Goal: Task Accomplishment & Management: Manage account settings

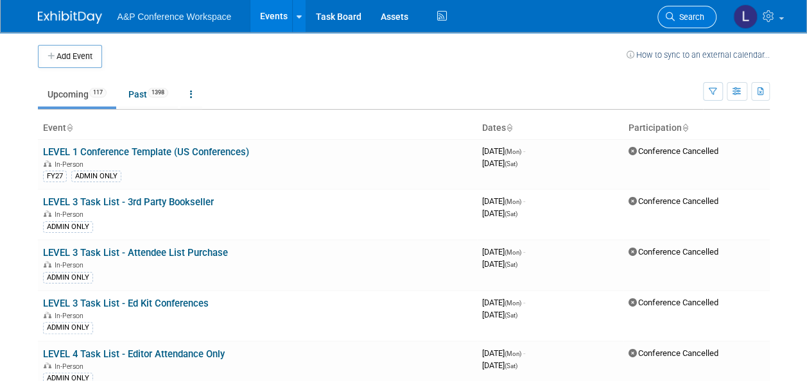
click at [682, 19] on span "Search" at bounding box center [690, 17] width 30 height 10
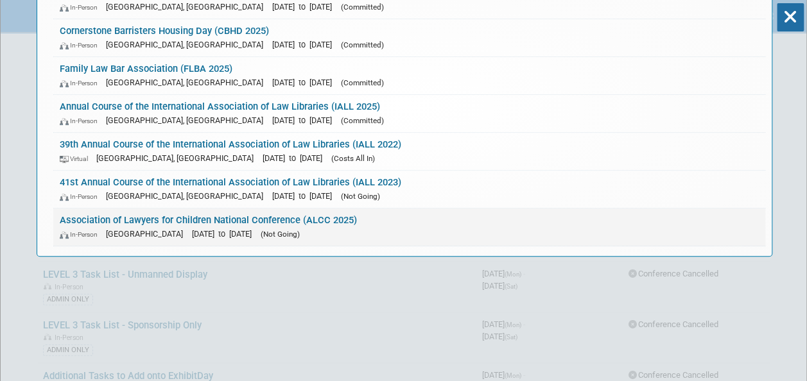
scroll to position [128, 0]
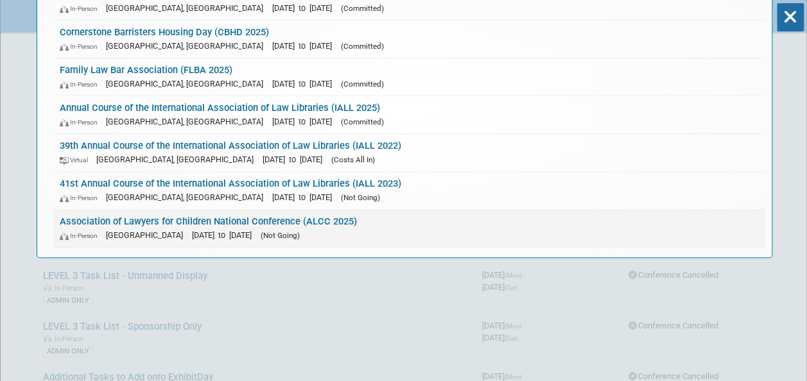
click at [200, 219] on link "Association of Lawyers for Children National Conference (ALCC 2025) In-Person U…" at bounding box center [409, 228] width 712 height 37
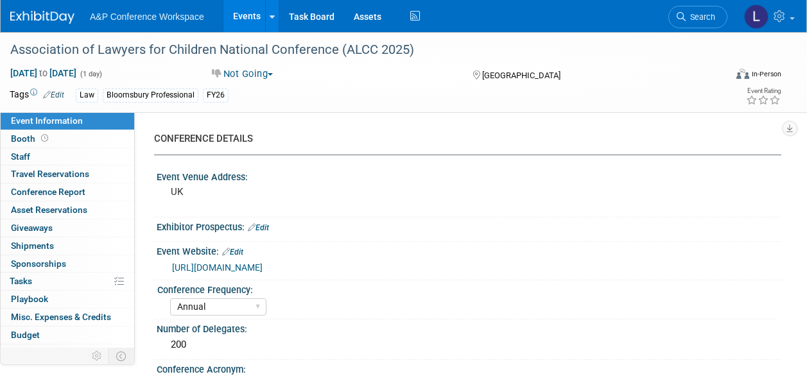
select select "Annual"
select select "Level 3"
select select "Sponsorship"
select select "Law"
select select "Bloomsbury Professional"
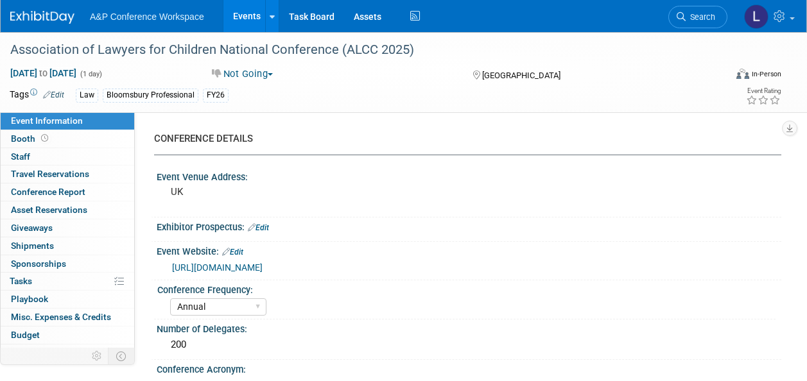
select select "[PERSON_NAME]"
select select "Brand/Subject Presence​"
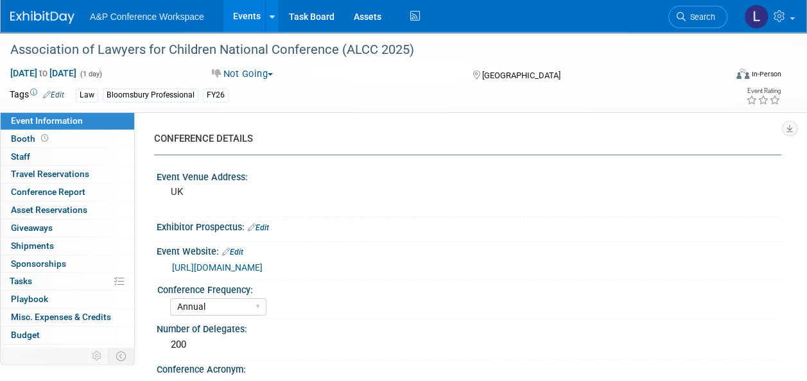
click at [263, 267] on link "https://www.alc.org.uk/events/alcannualconference2023" at bounding box center [217, 268] width 91 height 10
click at [241, 250] on link "Edit" at bounding box center [232, 252] width 21 height 9
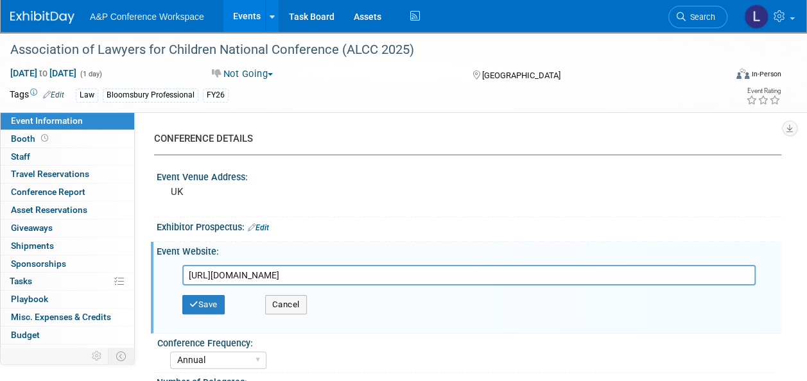
drag, startPoint x: 435, startPoint y: 274, endPoint x: 179, endPoint y: 276, distance: 256.9
click at [179, 276] on div "https://www.alc.org.uk/events/alcannualconference2023" at bounding box center [472, 275] width 599 height 21
paste input "save-the-date-alc-annual-conference-13-15-november-2025"
type input "https://www.alc.org.uk/events/save-the-date-alc-annual-conference-13-15-novembe…"
click at [215, 301] on button "Save" at bounding box center [203, 304] width 42 height 19
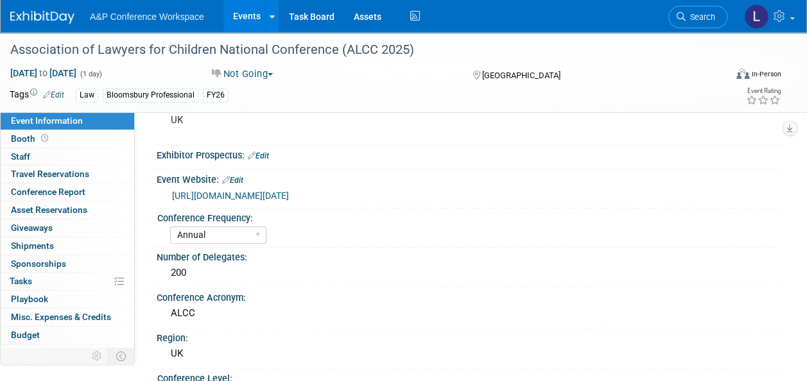
scroll to position [64, 0]
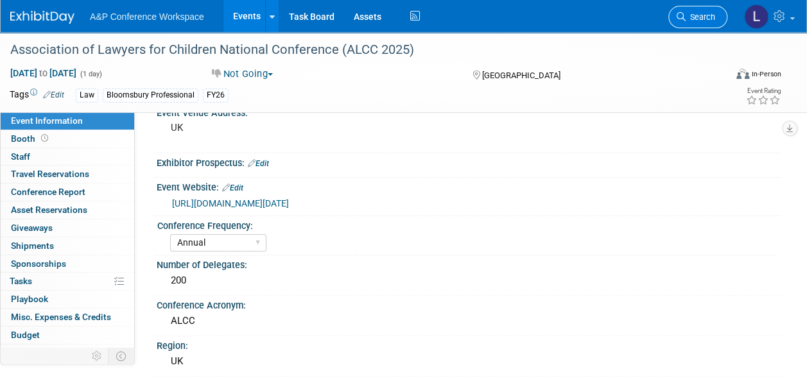
click at [703, 15] on span "Search" at bounding box center [701, 17] width 30 height 10
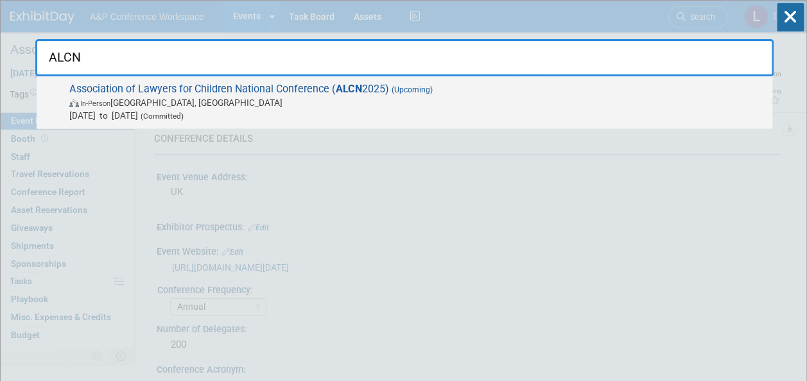
type input "ALCN"
click at [328, 92] on span "Association of Lawyers for Children National Conference ( ALCN 2025) (Upcoming)…" at bounding box center [416, 102] width 701 height 39
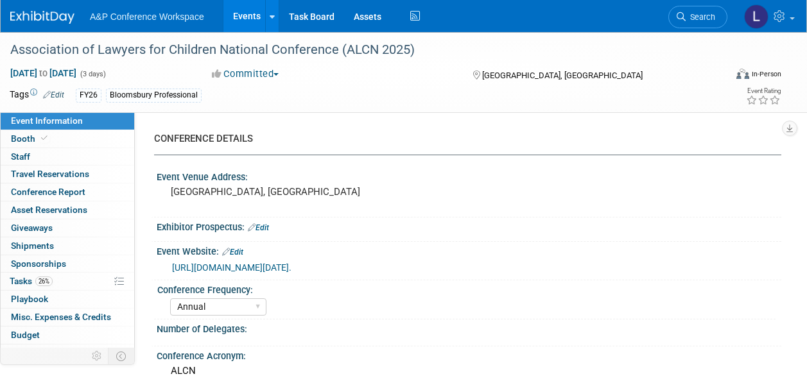
select select "Annual"
select select "Level 2"
select select "In-Person Booth"
select select "Law"
select select "Bloomsbury Professional"
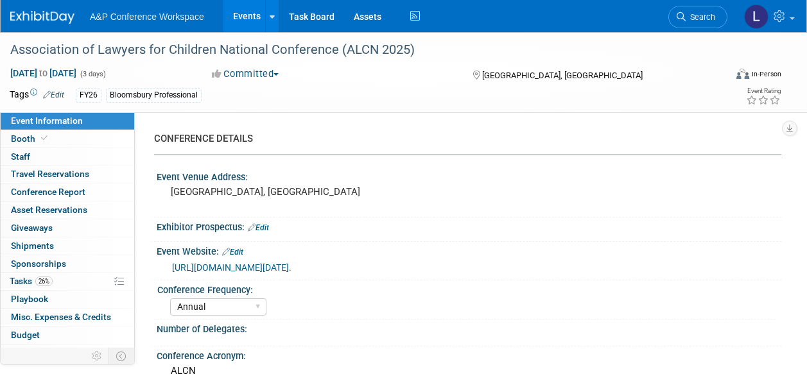
select select "[PERSON_NAME]"
select select "Networking/Commissioning"
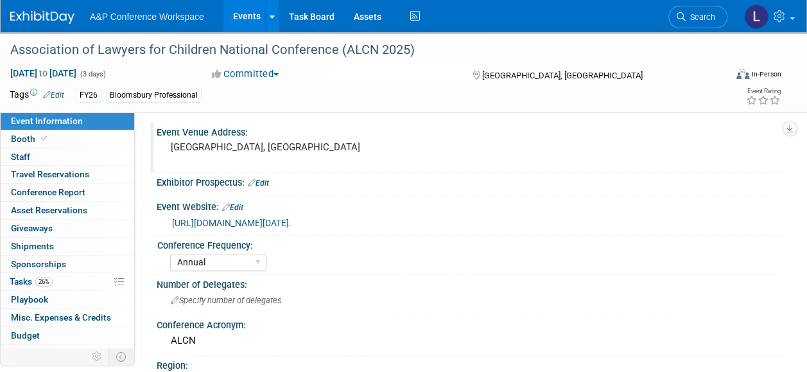
scroll to position [64, 0]
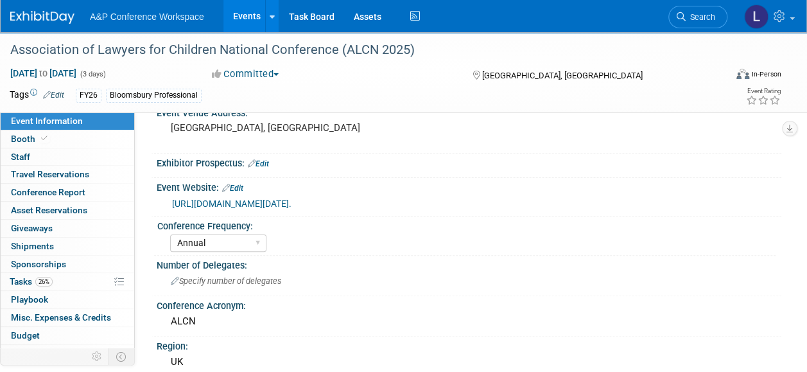
click at [292, 209] on link "https://www.alc.org.uk/events/save-the-date-alc-annual-conference-13-15-novembe…" at bounding box center [231, 203] width 119 height 10
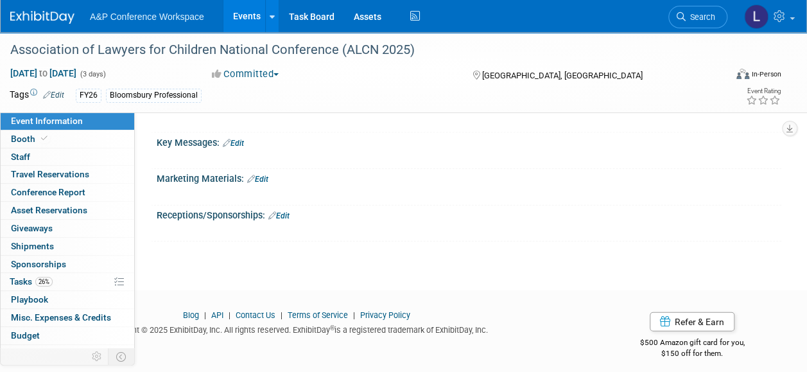
scroll to position [1381, 0]
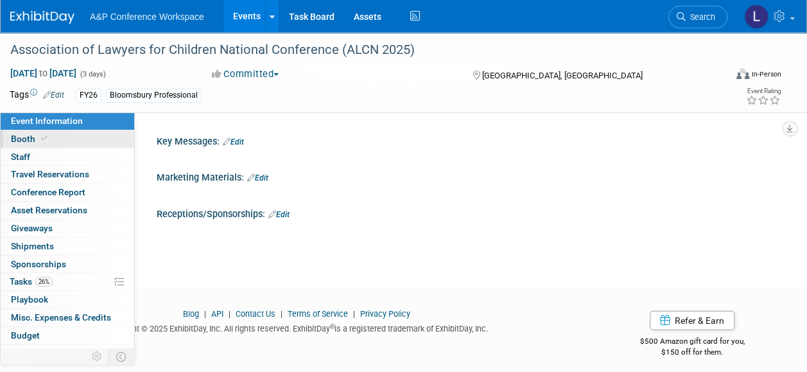
click at [57, 139] on link "Booth" at bounding box center [68, 138] width 134 height 17
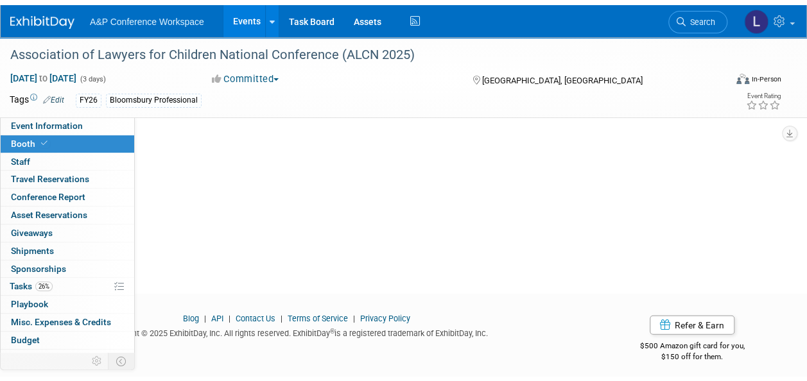
scroll to position [0, 0]
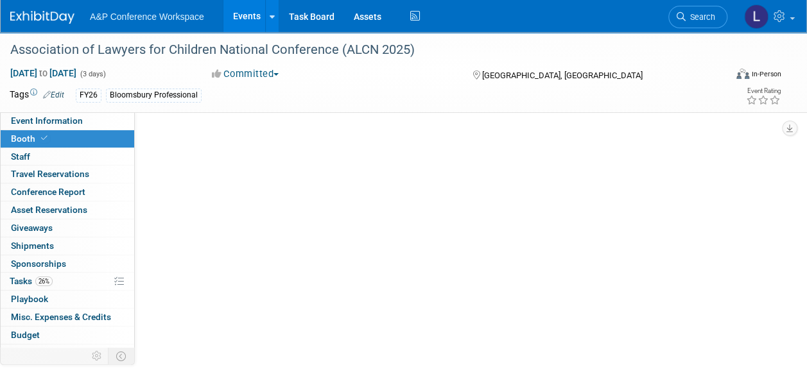
select select "[PERSON_NAME]"
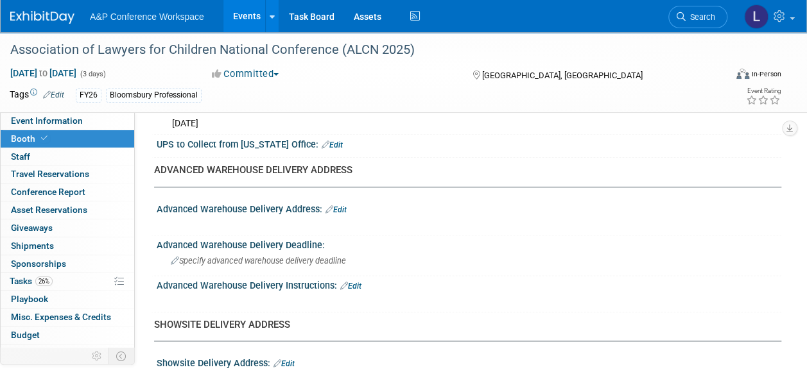
scroll to position [706, 0]
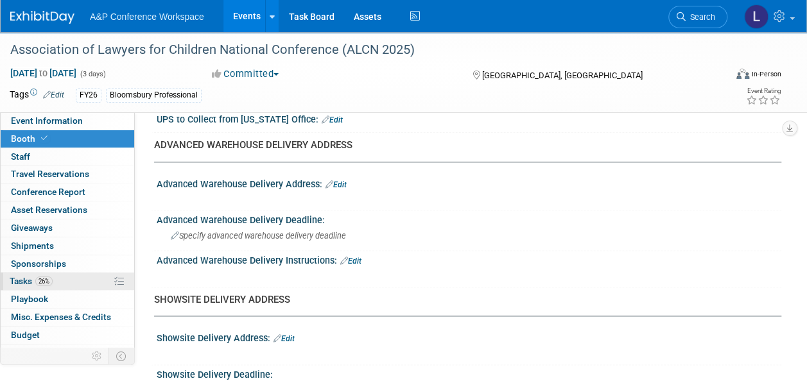
click at [49, 277] on span "26%" at bounding box center [43, 282] width 17 height 10
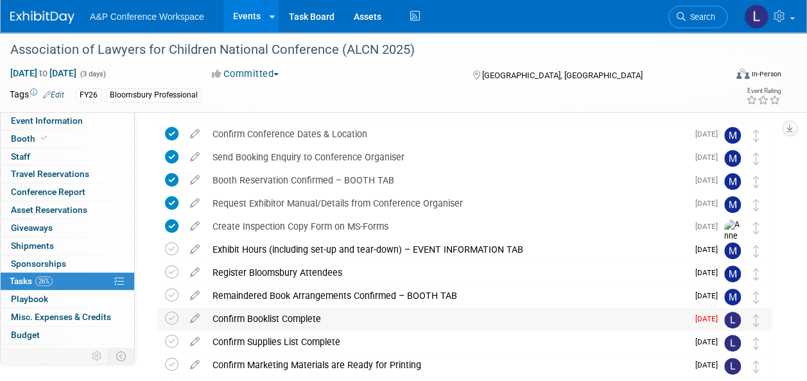
scroll to position [64, 0]
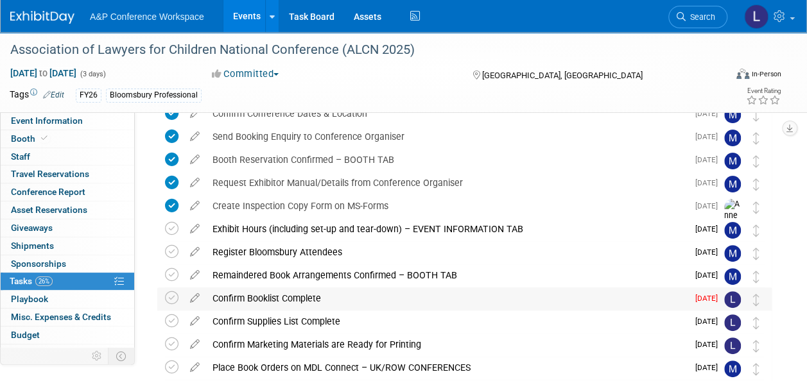
click at [289, 297] on div "Confirm Booklist Complete" at bounding box center [447, 299] width 482 height 22
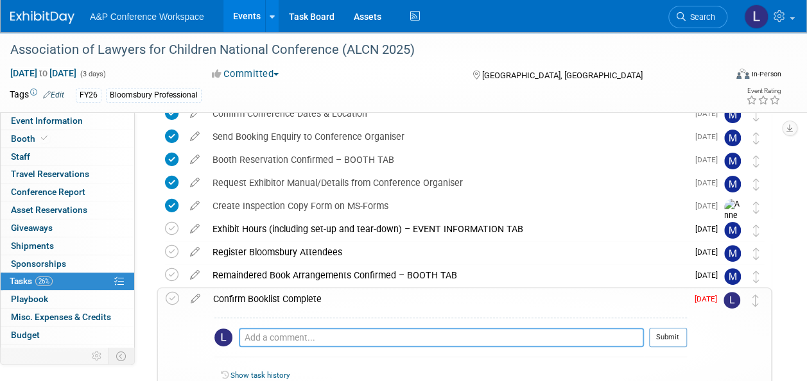
click at [319, 336] on textarea at bounding box center [441, 337] width 405 height 19
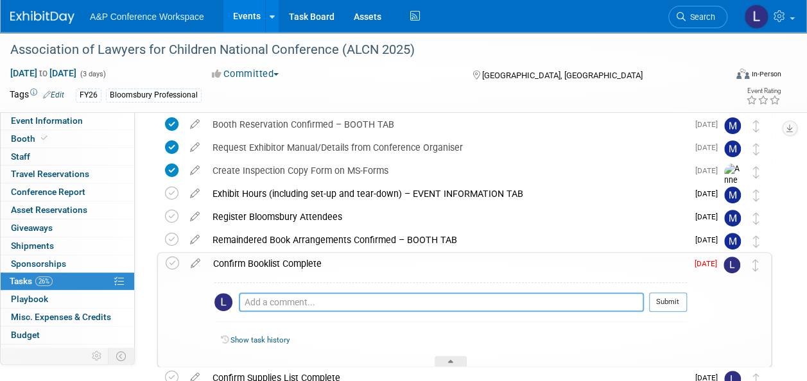
scroll to position [128, 0]
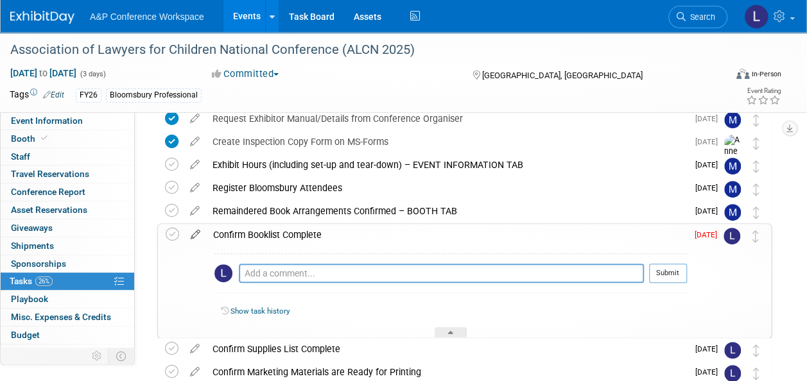
click at [195, 235] on icon at bounding box center [195, 232] width 22 height 16
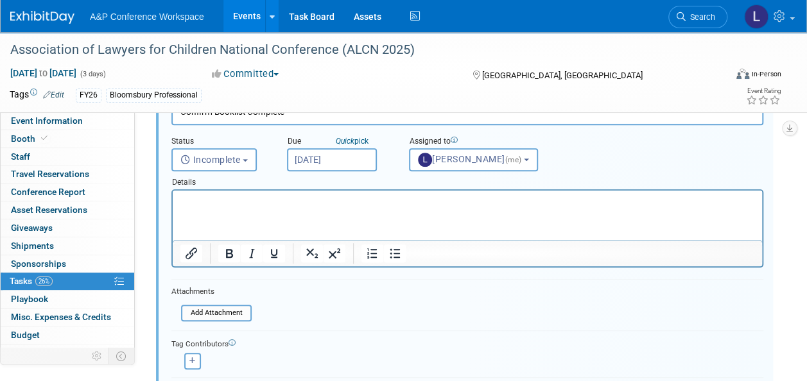
scroll to position [292, 0]
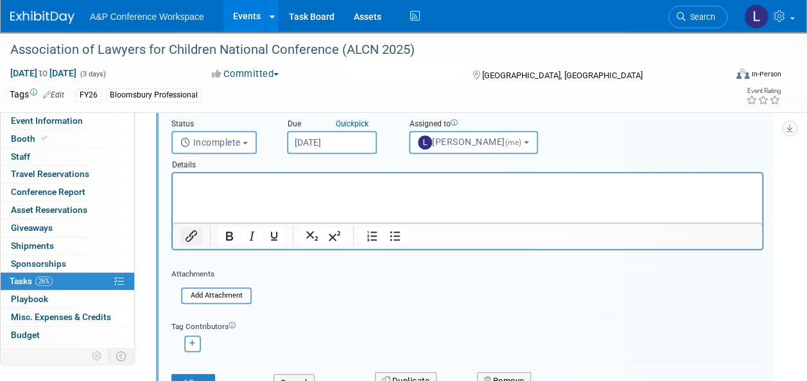
click at [191, 235] on icon "Insert/edit link" at bounding box center [191, 236] width 15 height 15
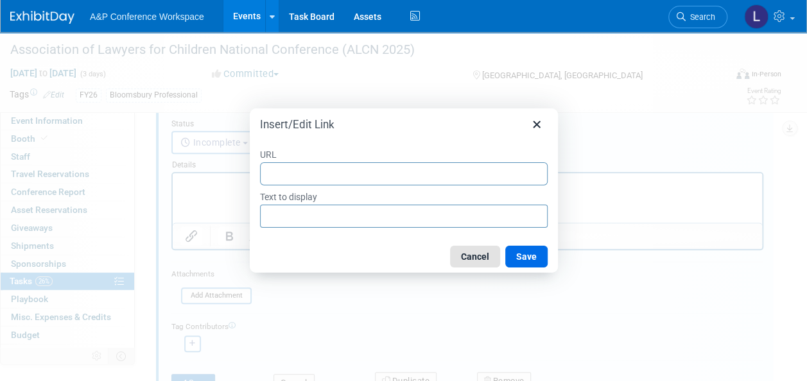
click at [478, 257] on button "Cancel" at bounding box center [475, 257] width 50 height 22
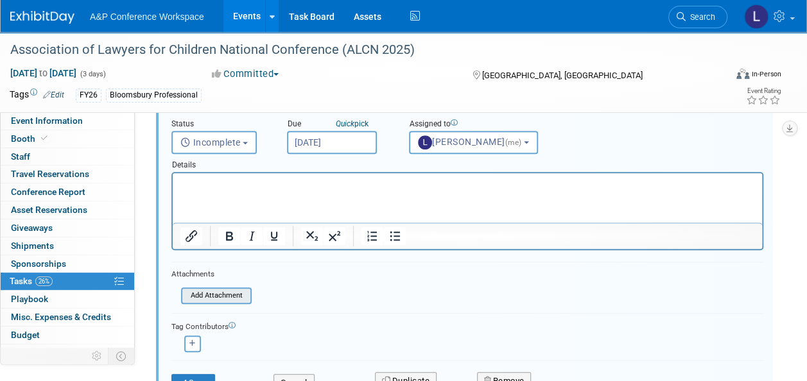
click at [219, 294] on input "file" at bounding box center [184, 296] width 131 height 14
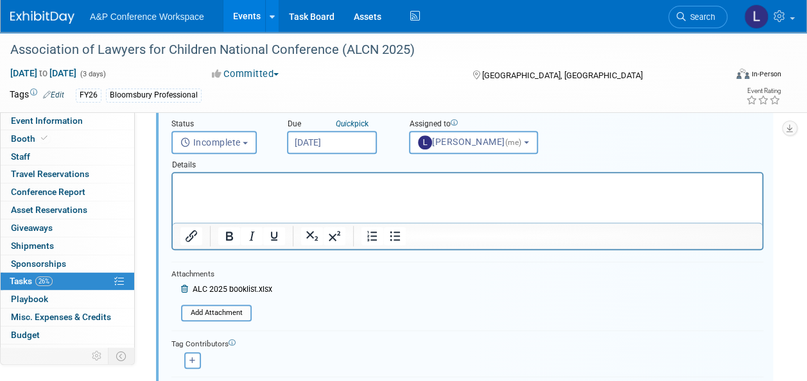
click at [373, 303] on form "Short Description Confirm Booklist Complete Status <i class="far fa-clock" styl…" at bounding box center [467, 246] width 611 height 352
click at [286, 191] on html at bounding box center [468, 181] width 590 height 17
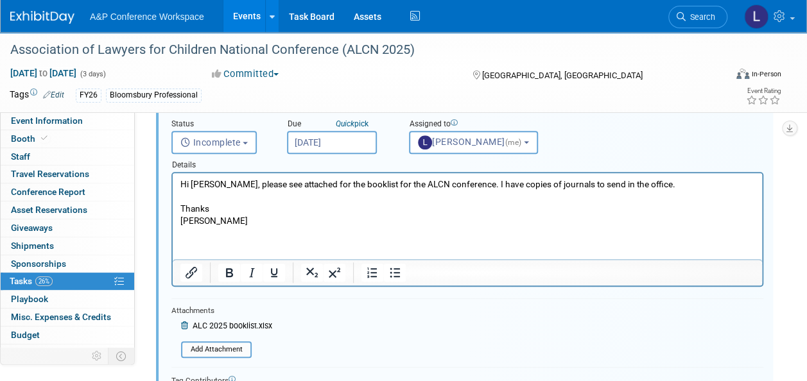
click at [673, 182] on p "Hi Matt, please see attached for the booklist for the ALCN conference. I have c…" at bounding box center [467, 185] width 575 height 12
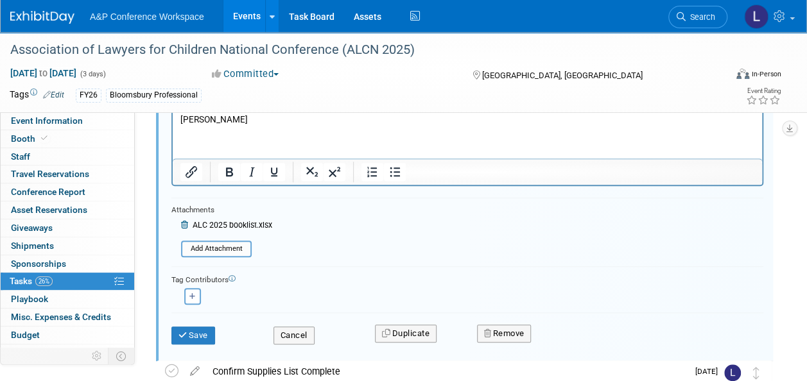
scroll to position [421, 0]
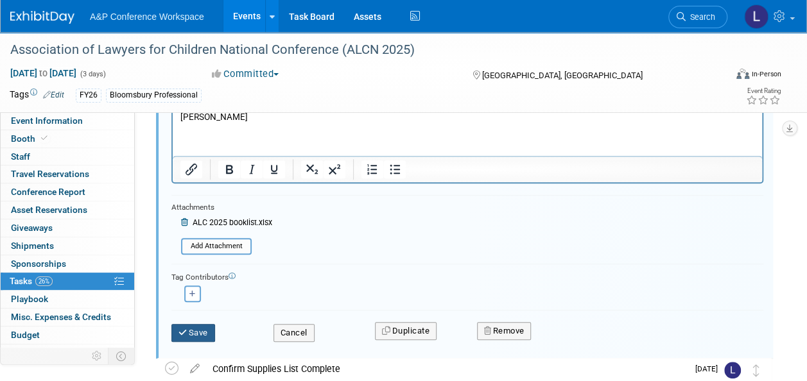
click at [197, 329] on button "Save" at bounding box center [193, 333] width 44 height 18
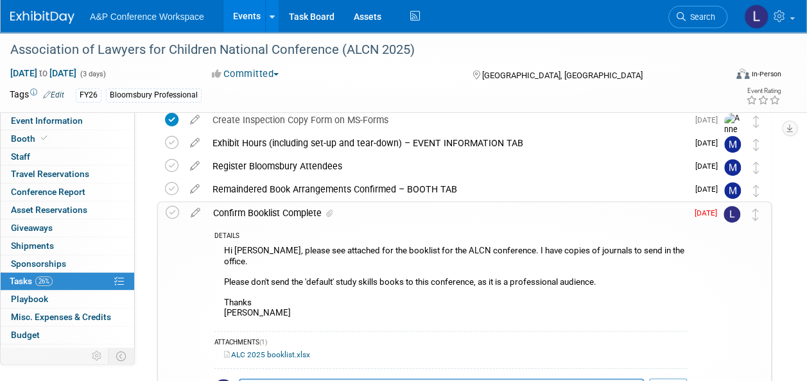
scroll to position [100, 0]
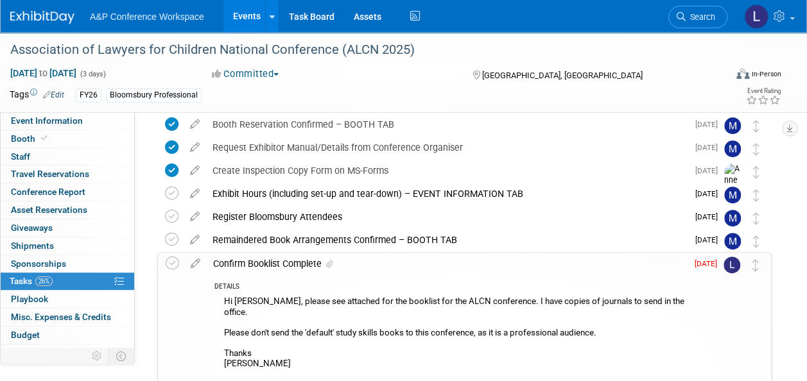
click at [276, 264] on div "Confirm Booklist Complete" at bounding box center [447, 264] width 480 height 22
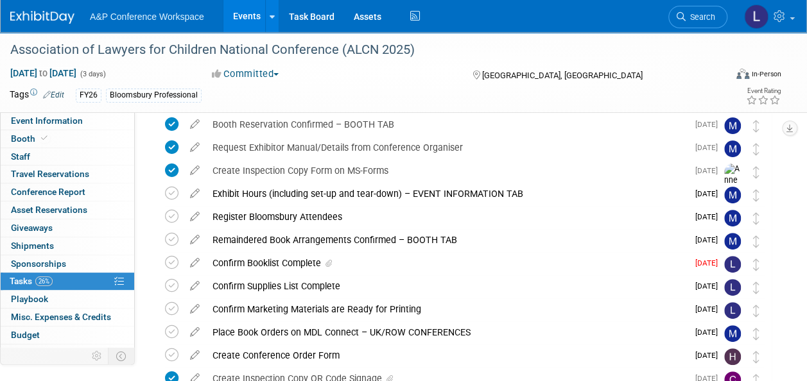
click at [276, 263] on div "Confirm Booklist Complete" at bounding box center [447, 263] width 482 height 22
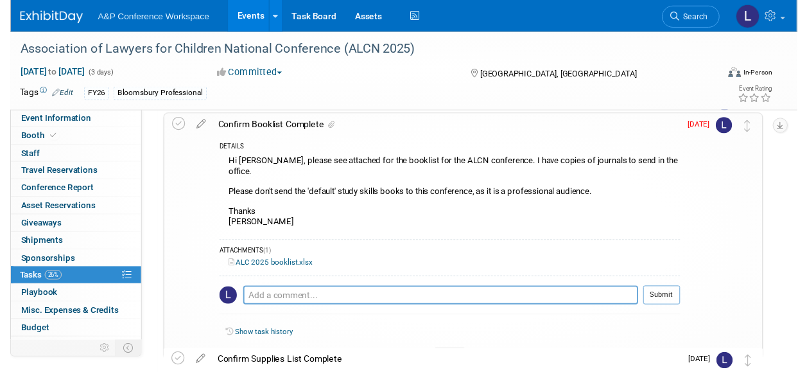
scroll to position [164, 0]
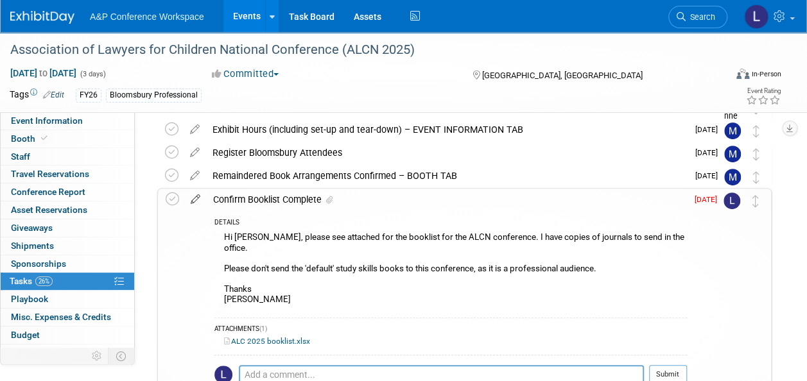
click at [194, 200] on icon at bounding box center [195, 197] width 22 height 16
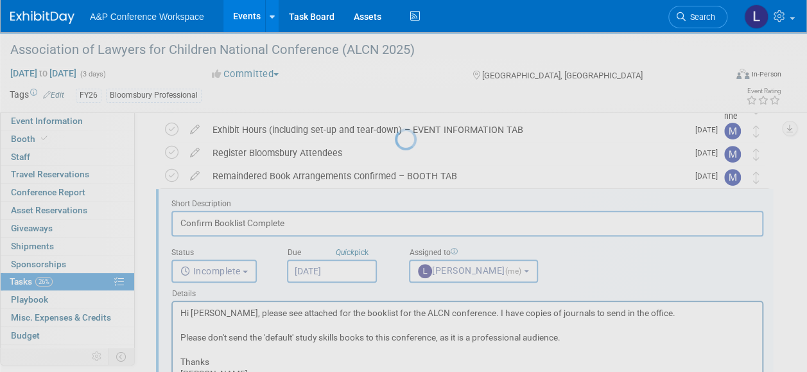
scroll to position [0, 0]
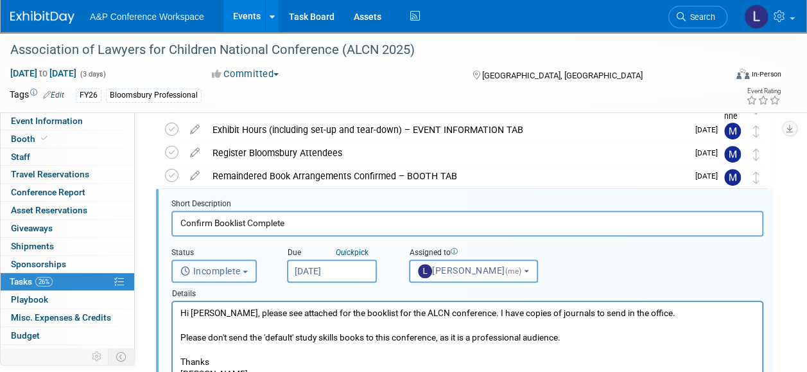
click at [217, 275] on span "Incomplete" at bounding box center [210, 271] width 60 height 10
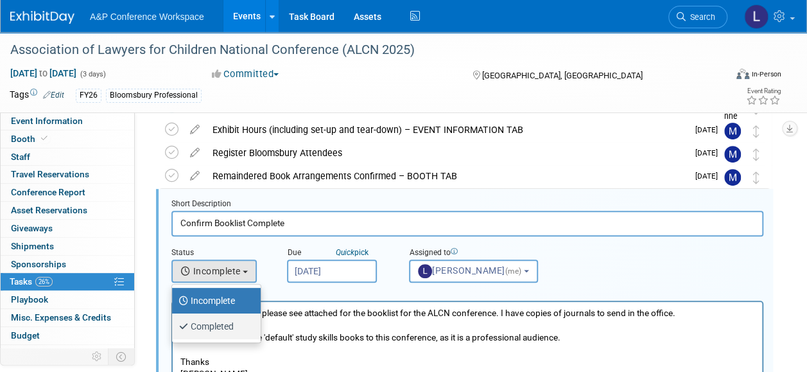
click at [218, 324] on label "Completed" at bounding box center [213, 326] width 69 height 21
click at [174, 324] on input "Completed" at bounding box center [170, 324] width 8 height 8
select select "3"
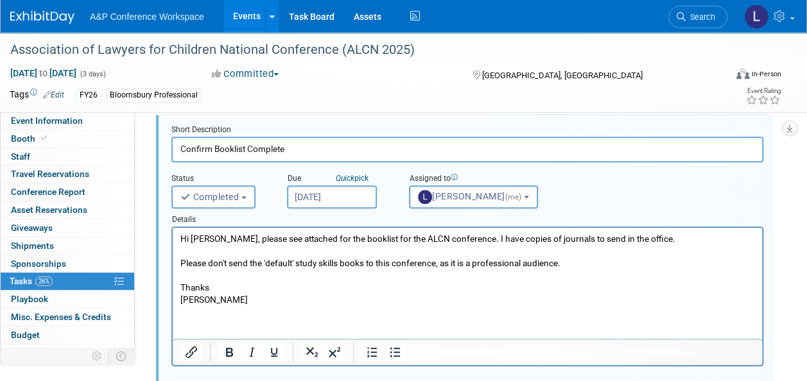
scroll to position [228, 0]
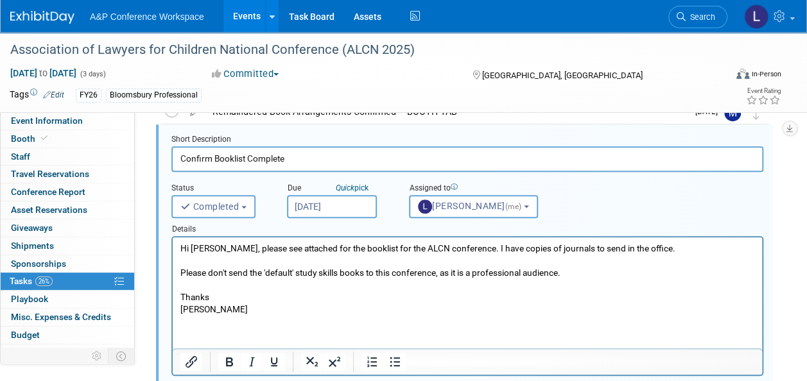
click at [786, 289] on div "Event Information Event Info Booth Booth 0 Staff 0 Staff 0 Travel Reservations …" at bounding box center [403, 364] width 807 height 1121
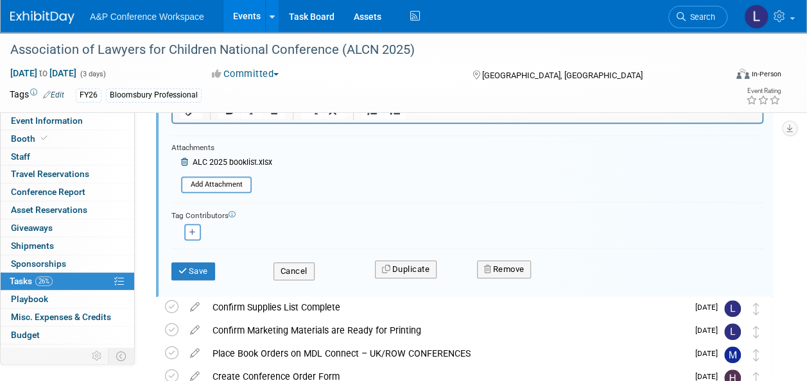
scroll to position [485, 0]
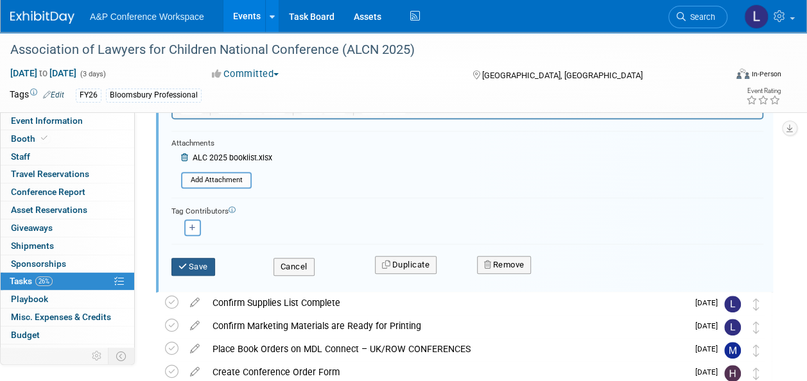
click at [195, 263] on button "Save" at bounding box center [193, 267] width 44 height 18
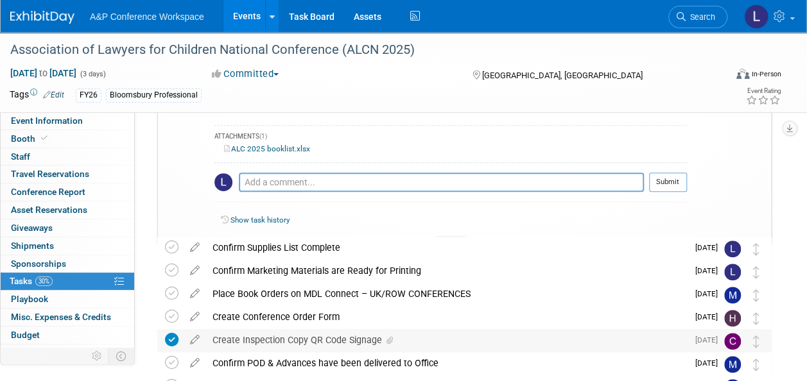
scroll to position [292, 0]
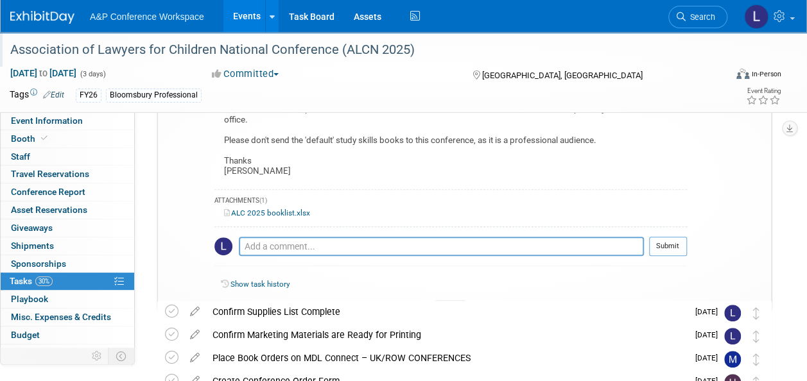
drag, startPoint x: 419, startPoint y: 49, endPoint x: 3, endPoint y: 53, distance: 415.5
click at [3, 53] on div "Association of Lawyers for Children National Conference (ALCN 2025)" at bounding box center [362, 49] width 725 height 35
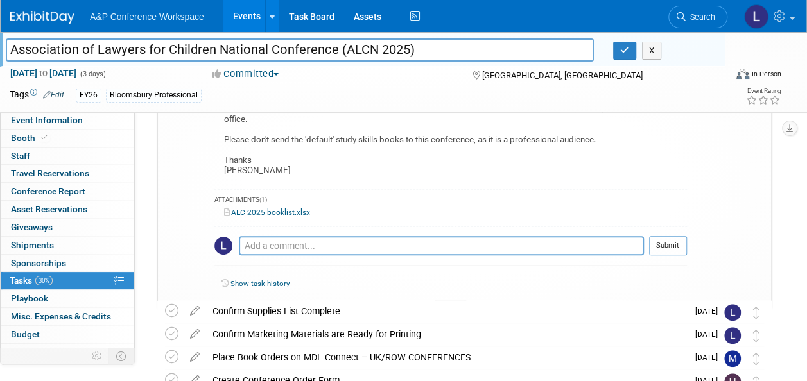
click at [51, 51] on input "Association of Lawyers for Children National Conference (ALCN 2025)" at bounding box center [300, 50] width 588 height 22
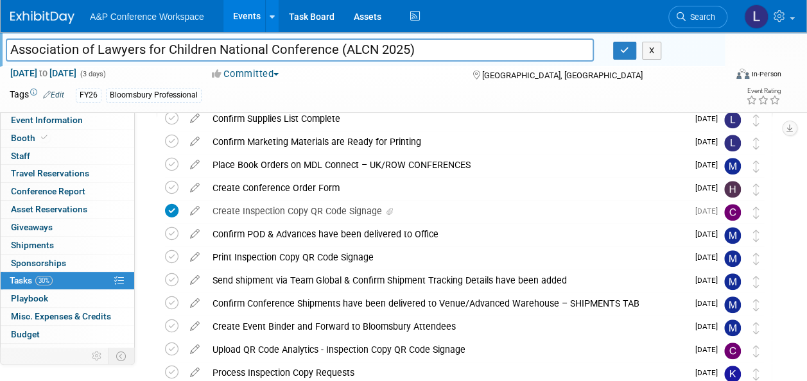
scroll to position [549, 0]
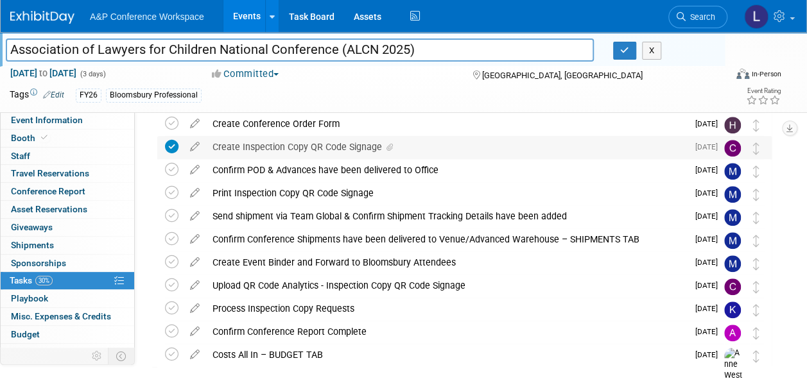
click at [233, 146] on div "Create Inspection Copy QR Code Signage" at bounding box center [447, 147] width 482 height 22
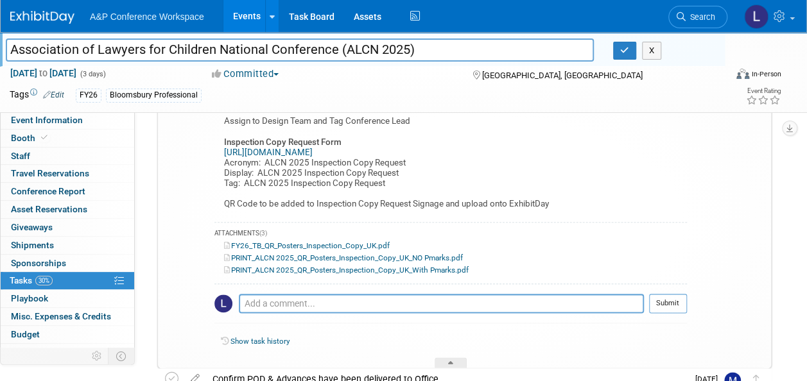
scroll to position [678, 0]
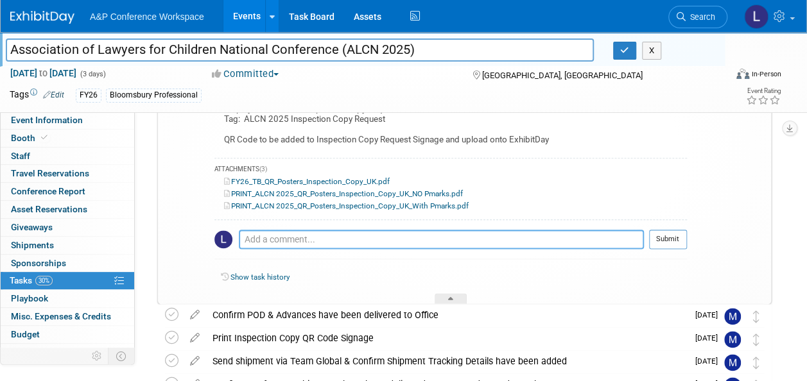
click at [289, 237] on textarea at bounding box center [441, 239] width 405 height 19
click at [389, 195] on link "PRINT_ALCN 2025_QR_Posters_Inspection_Copy_UK_NO Pmarks.pdf" at bounding box center [343, 193] width 239 height 9
click at [365, 180] on link "FY26_TB_QR_Posters_Inspection_Copy_UK.pdf" at bounding box center [307, 181] width 166 height 9
click at [366, 191] on link "PRINT_ALCN 2025_QR_Posters_Inspection_Copy_UK_NO Pmarks.pdf" at bounding box center [343, 193] width 239 height 9
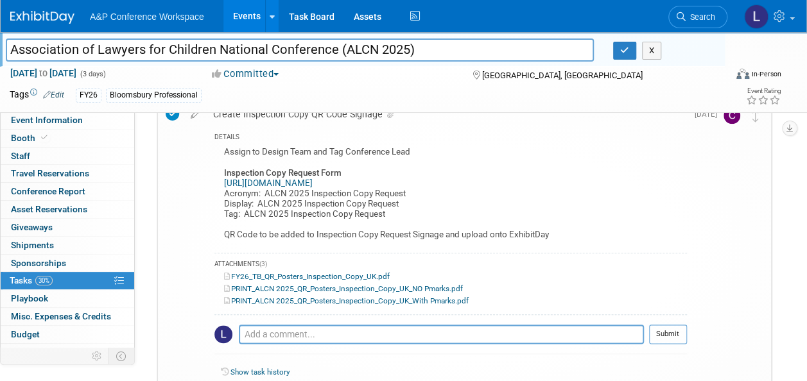
scroll to position [549, 0]
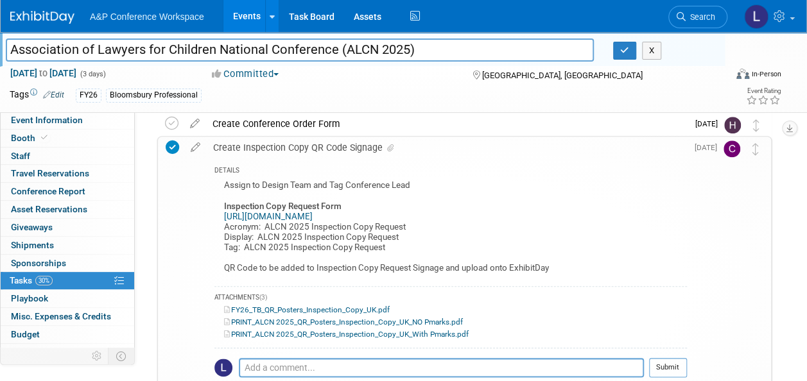
click at [313, 215] on link "https://forms.office.com/e/Ndnh9Rkdq9" at bounding box center [268, 217] width 89 height 10
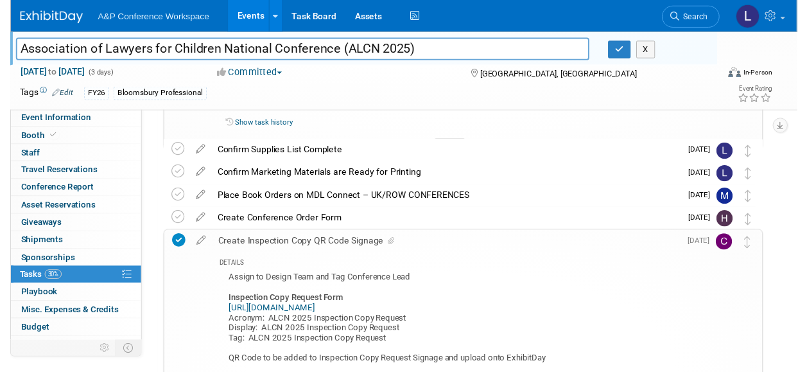
scroll to position [421, 0]
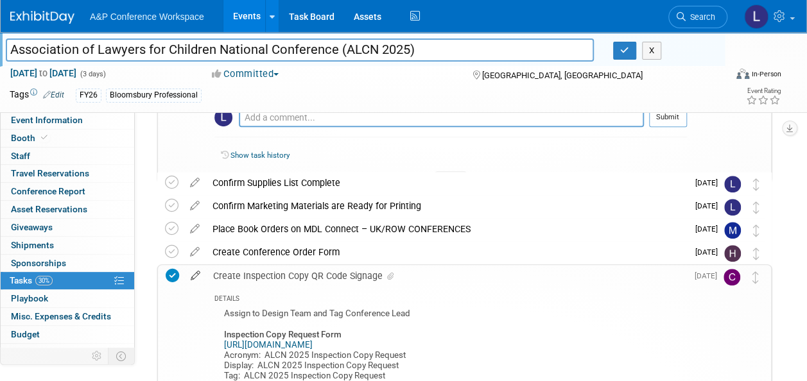
click at [191, 272] on icon at bounding box center [195, 273] width 22 height 16
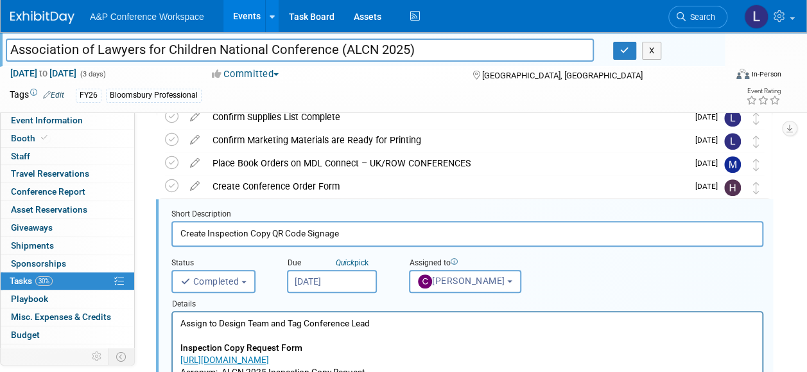
scroll to position [498, 0]
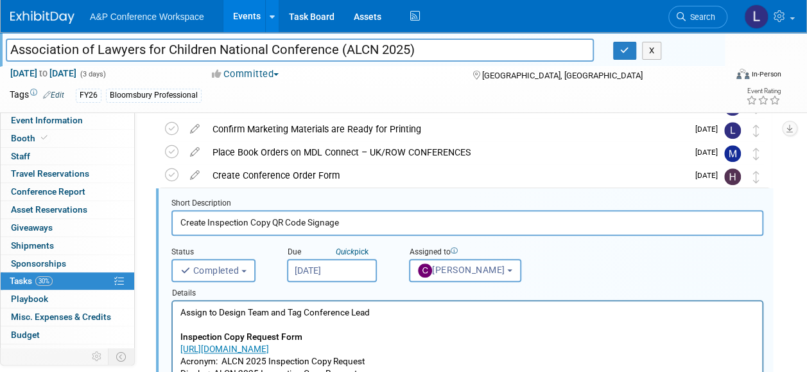
click at [534, 200] on div "Short Description" at bounding box center [467, 204] width 592 height 12
click at [428, 143] on div "Place Book Orders on MDL Connect – UK/ROW CONFERENCES" at bounding box center [447, 152] width 482 height 22
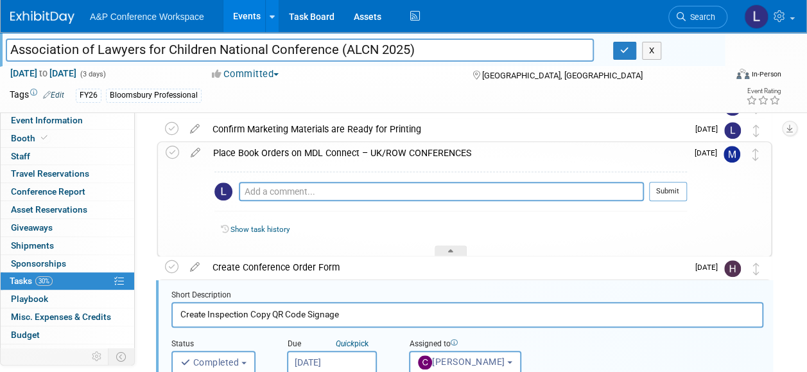
click at [545, 236] on div "Show task history" at bounding box center [451, 232] width 473 height 28
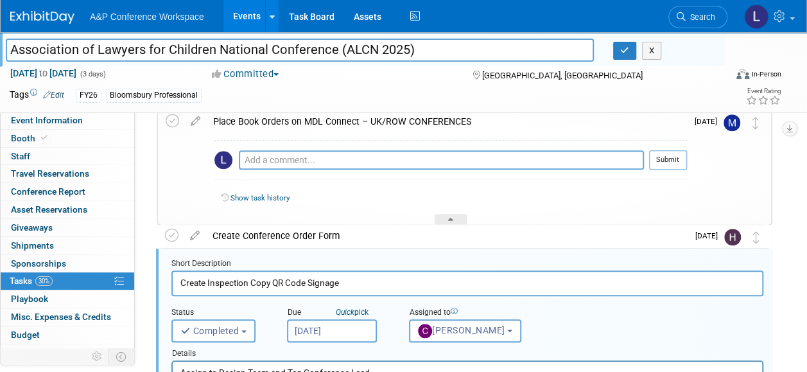
scroll to position [502, 0]
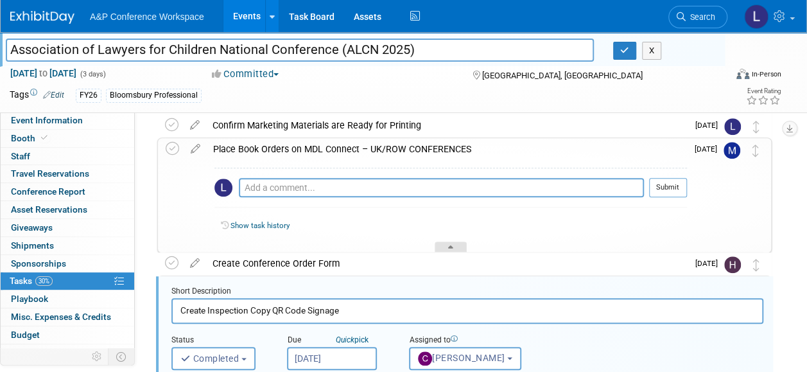
click at [451, 247] on icon at bounding box center [450, 249] width 5 height 8
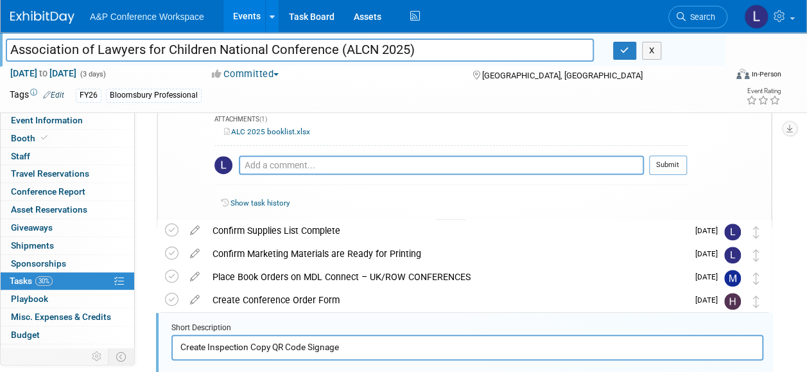
click at [452, 223] on icon at bounding box center [450, 227] width 5 height 8
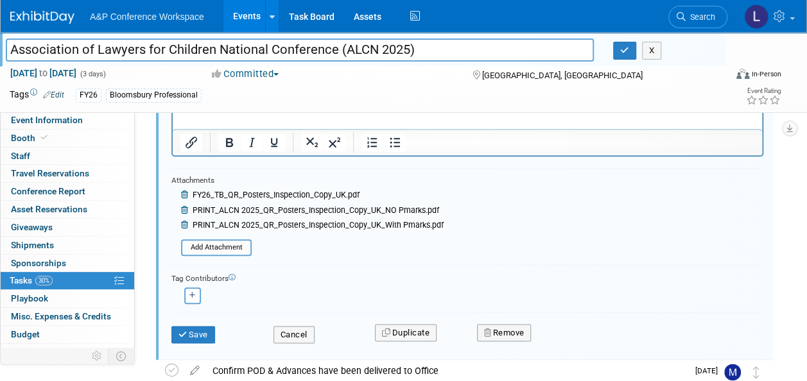
scroll to position [629, 0]
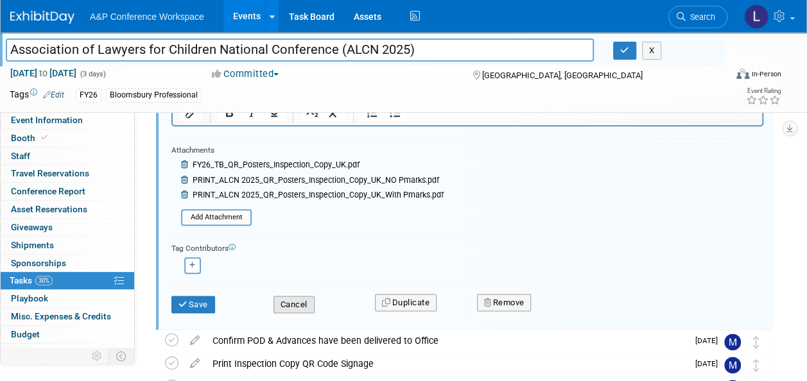
click at [299, 297] on button "Cancel" at bounding box center [294, 305] width 41 height 18
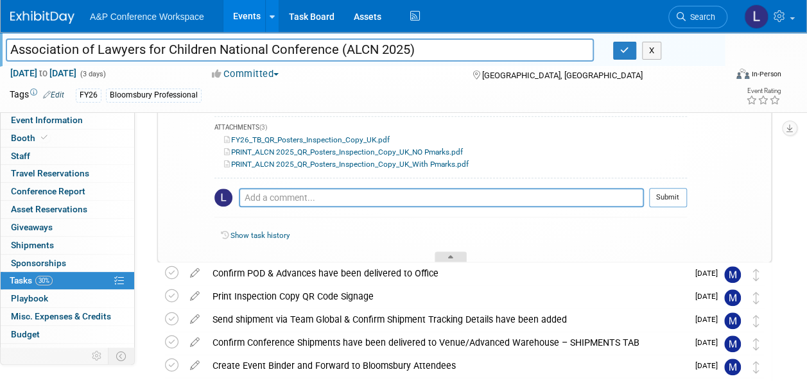
click at [444, 253] on div at bounding box center [451, 257] width 32 height 11
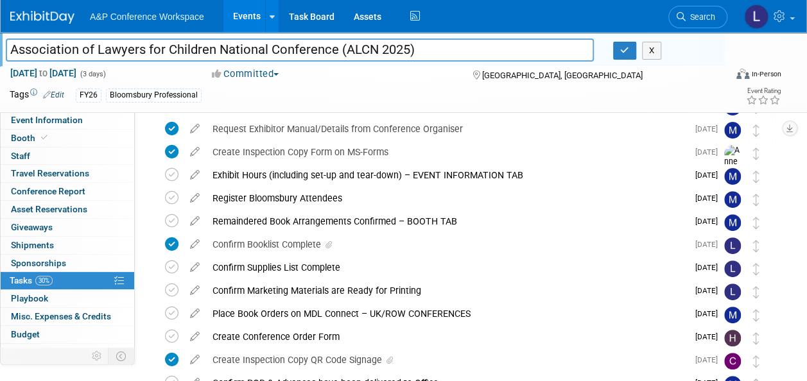
scroll to position [137, 0]
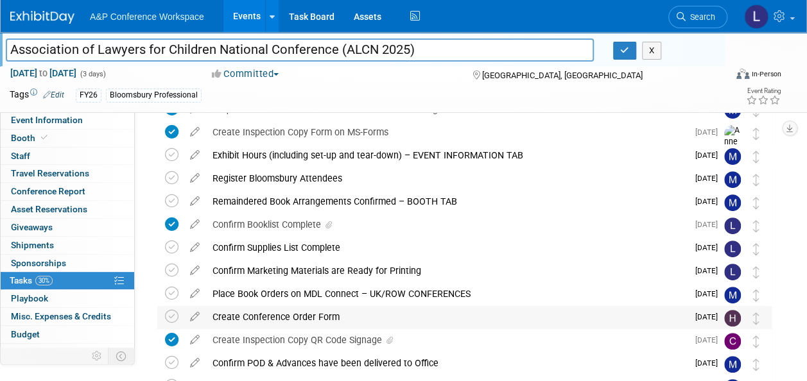
click at [337, 321] on div "Create Conference Order Form" at bounding box center [447, 317] width 482 height 22
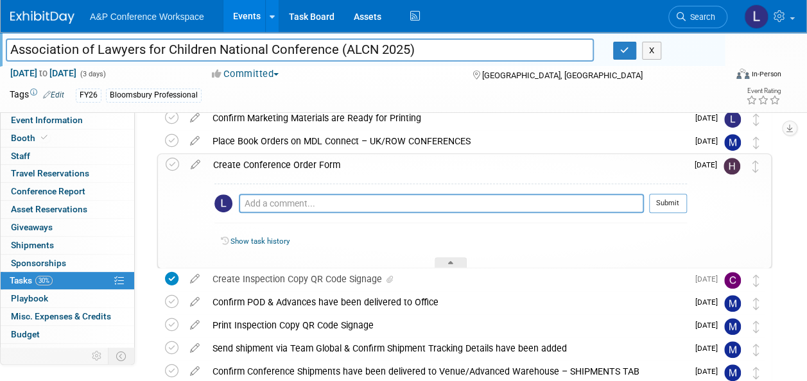
scroll to position [330, 0]
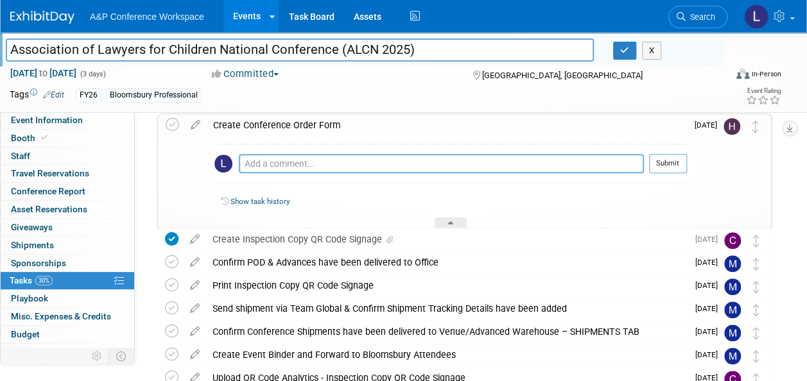
click at [379, 165] on textarea at bounding box center [441, 163] width 405 height 19
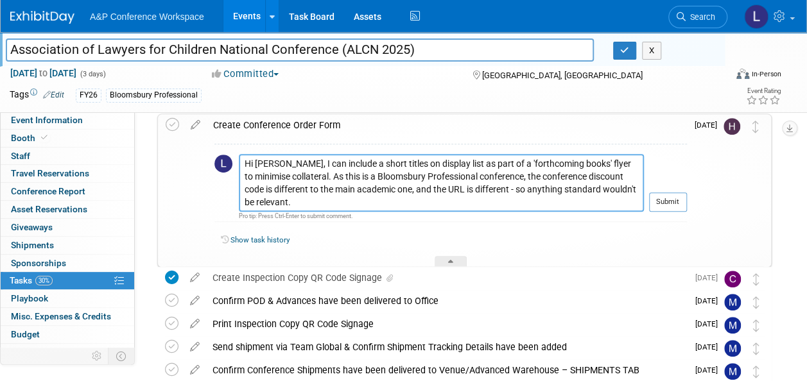
click at [572, 189] on textarea "Hi Hannah, I can include a short titles on display list as part of a 'forthcomi…" at bounding box center [441, 183] width 405 height 58
click at [566, 235] on div "Show task history" at bounding box center [454, 241] width 466 height 12
click at [454, 199] on textarea "Hi Hannah, I can include a short titles on display list as part of a 'forthcomi…" at bounding box center [441, 183] width 405 height 58
click at [480, 186] on textarea "Hi Hannah, I can include a short titles on display list as part of a 'forthcomi…" at bounding box center [441, 183] width 405 height 58
click at [444, 199] on textarea "Hi Hannah, I can include a short titles on display list as part of a 'forthcomi…" at bounding box center [441, 183] width 405 height 58
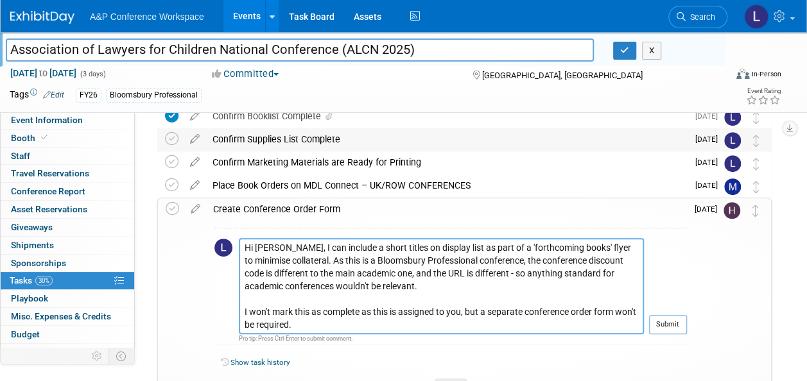
scroll to position [266, 0]
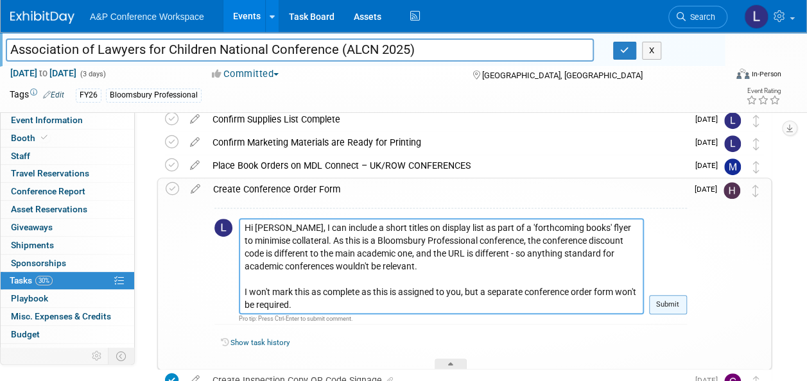
type textarea "Hi Hannah, I can include a short titles on display list as part of a 'forthcomi…"
click at [674, 302] on button "Submit" at bounding box center [668, 304] width 38 height 19
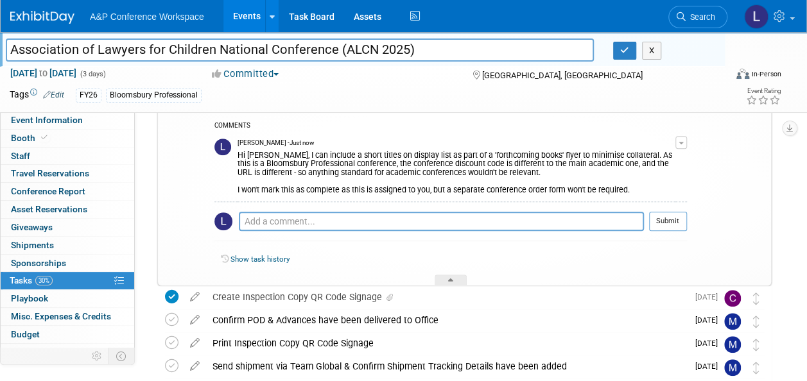
scroll to position [394, 0]
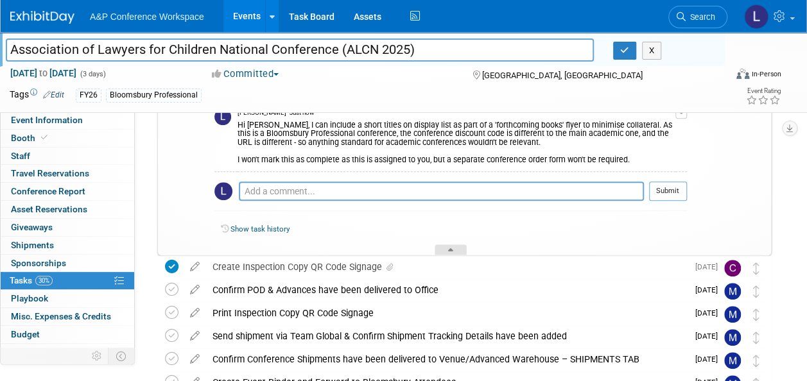
click at [449, 245] on div at bounding box center [451, 250] width 32 height 11
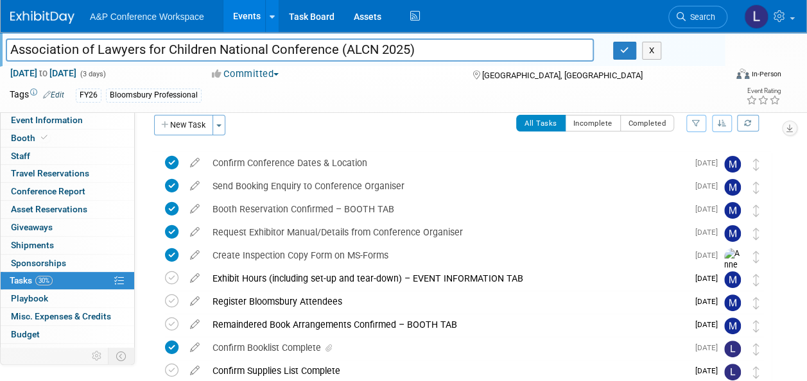
scroll to position [0, 0]
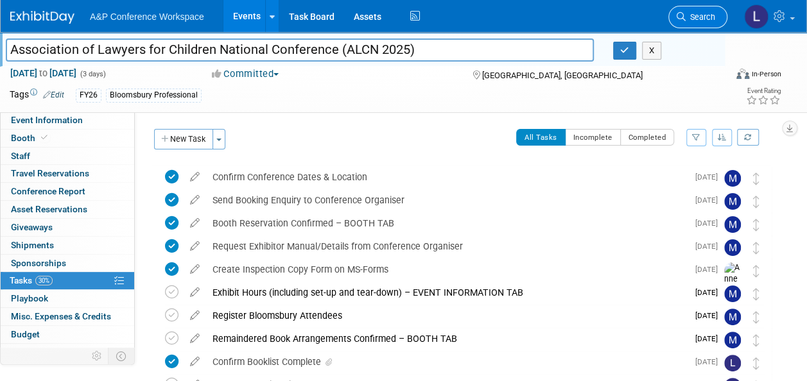
click at [706, 18] on span "Search" at bounding box center [701, 17] width 30 height 10
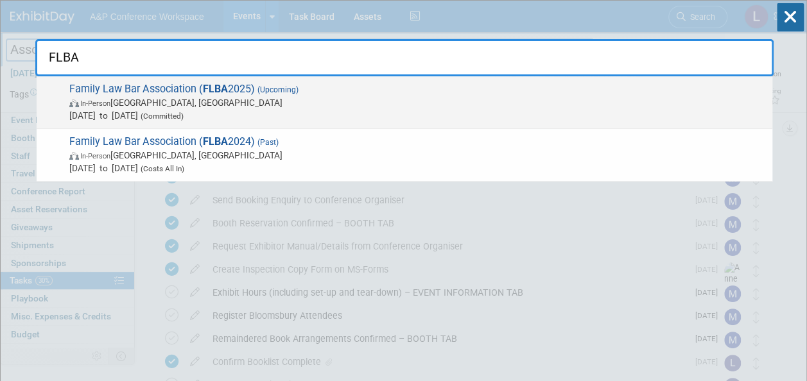
type input "FLBA"
click at [157, 91] on span "Family Law Bar Association ( FLBA 2025) (Upcoming) In-Person Birmingham, United…" at bounding box center [416, 102] width 701 height 39
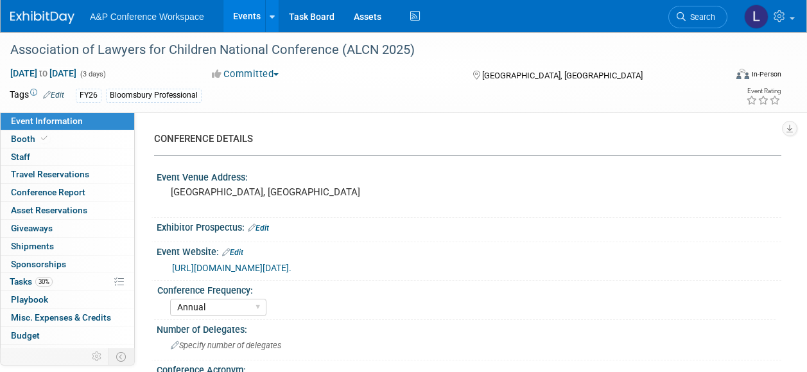
select select "Annual"
select select "Level 2"
select select "In-Person Booth"
select select "Law"
select select "Bloomsbury Professional"
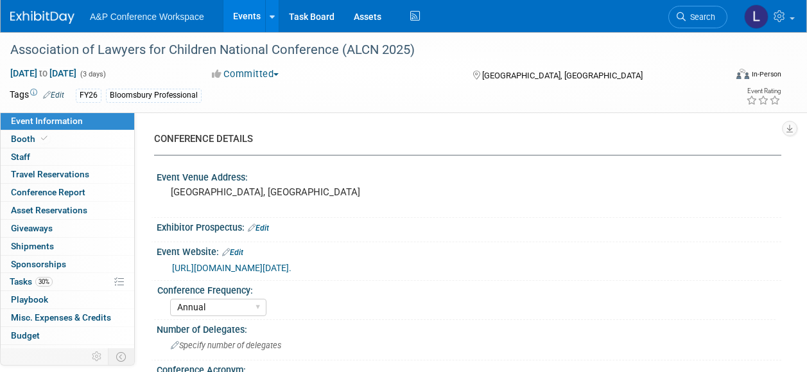
select select "[PERSON_NAME]"
select select "Networking/Commissioning"
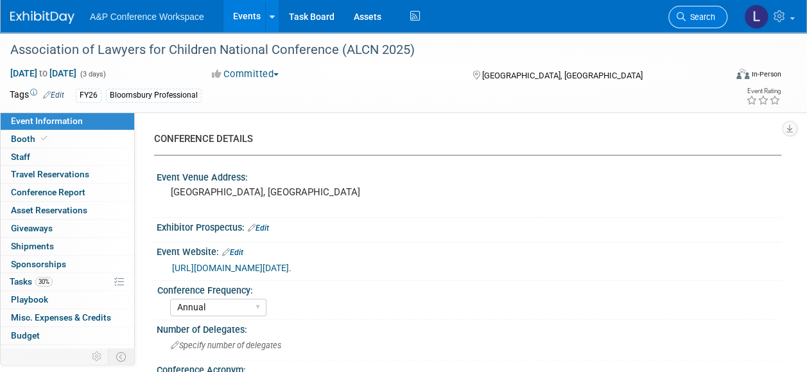
click at [685, 17] on icon at bounding box center [681, 16] width 9 height 9
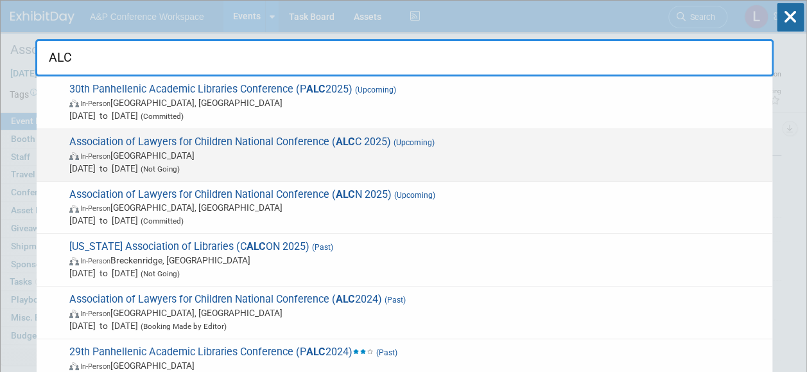
type input "ALC"
click at [328, 139] on span "Association of Lawyers for Children National Conference ( ALC C 2025) (Upcoming…" at bounding box center [416, 155] width 701 height 39
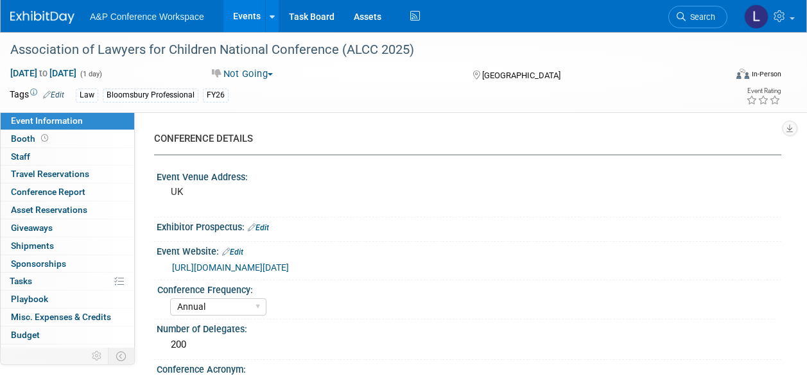
select select "Annual"
select select "Level 3"
select select "Sponsorship"
select select "Law"
select select "Bloomsbury Professional"
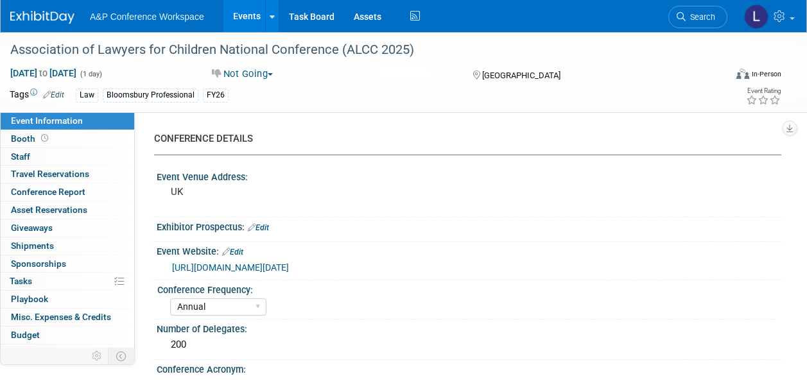
select select "[PERSON_NAME]"
select select "Brand/Subject Presence​"
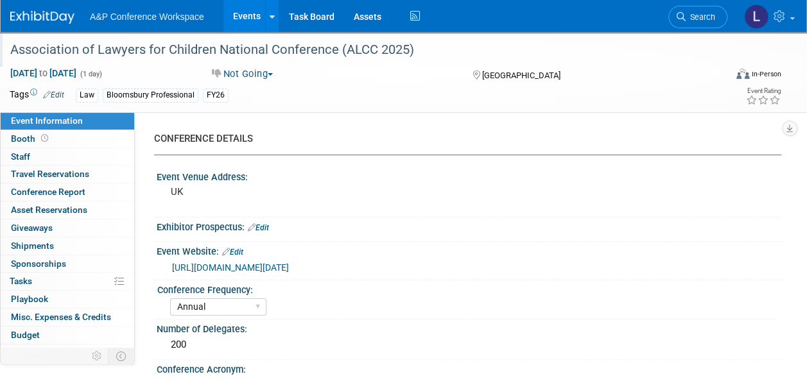
drag, startPoint x: 12, startPoint y: 50, endPoint x: 446, endPoint y: 49, distance: 434.8
click at [446, 49] on div "Association of Lawyers for Children National Conference (ALCC 2025)" at bounding box center [361, 50] width 710 height 23
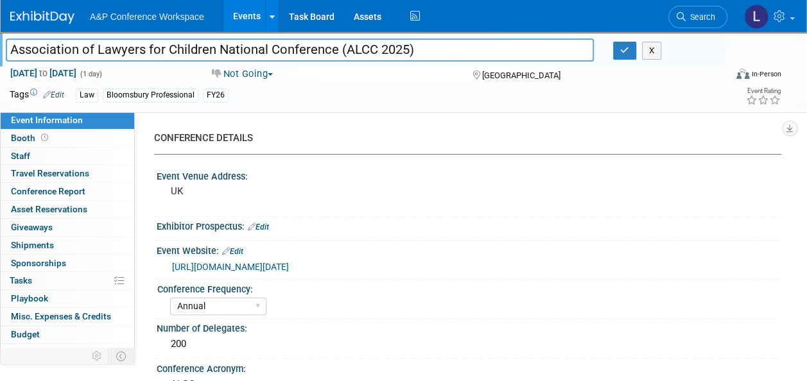
click at [326, 50] on input "Association of Lawyers for Children National Conference (ALCC 2025)" at bounding box center [300, 50] width 588 height 22
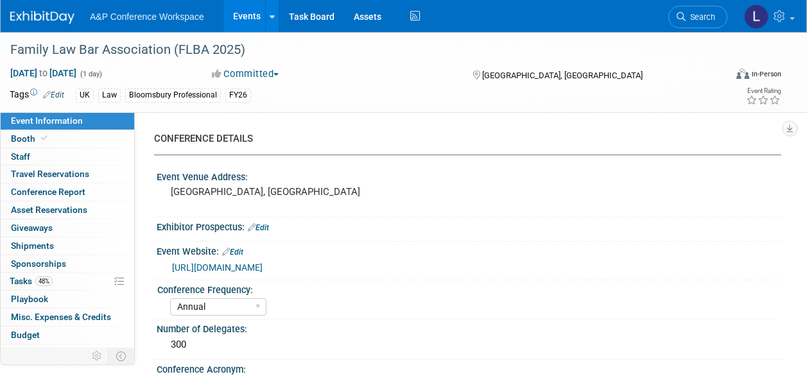
select select "Annual"
select select "Level 2"
select select "In-Person Booth"
select select "Law"
select select "Bloomsbury Professional"
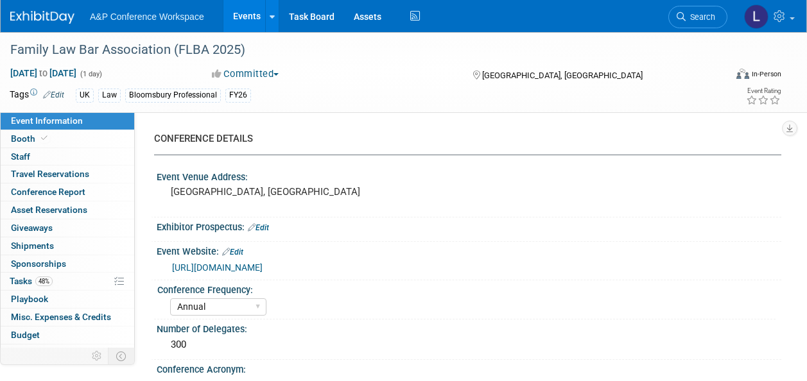
select select "[PERSON_NAME]"
select select "Networking/Commissioning"
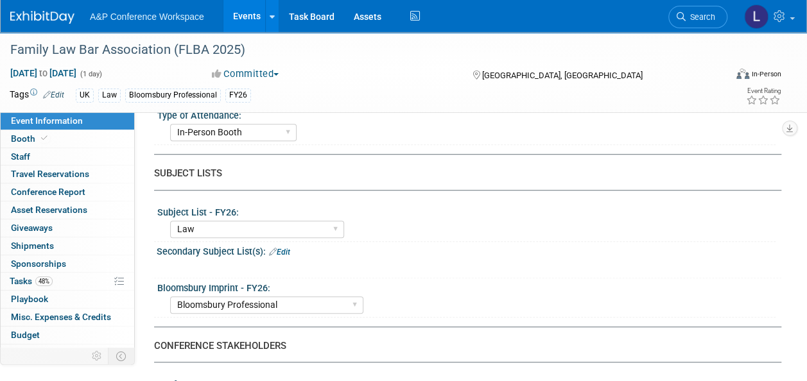
scroll to position [450, 0]
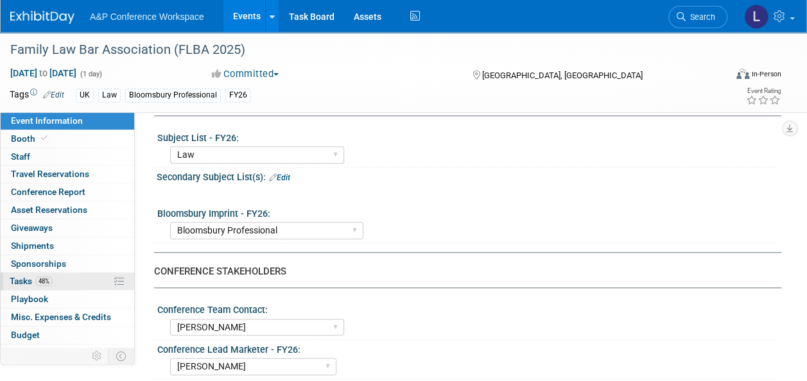
click at [56, 275] on link "48% Tasks 48%" at bounding box center [68, 281] width 134 height 17
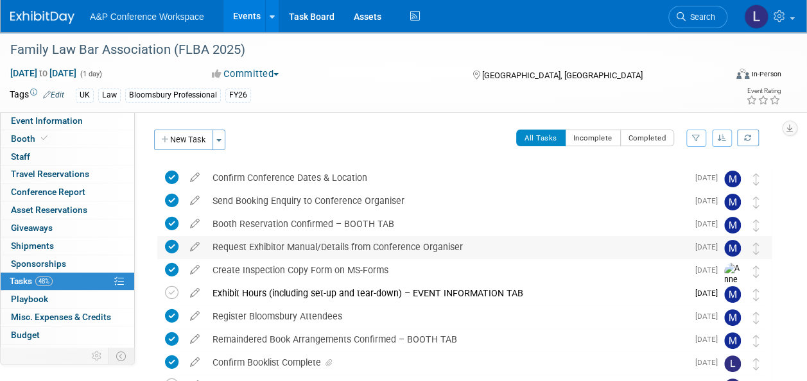
scroll to position [64, 0]
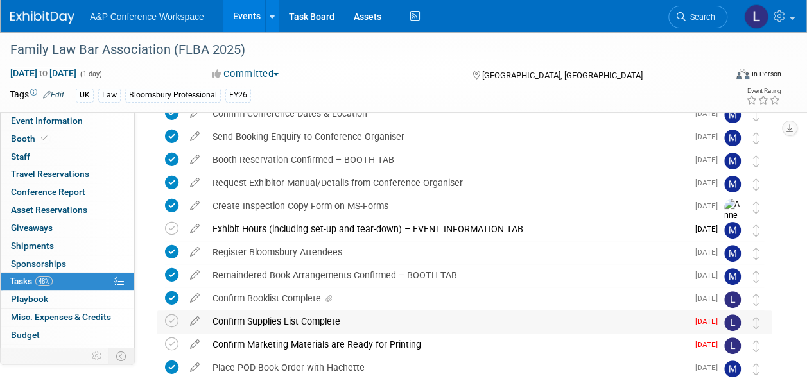
click at [340, 323] on div "Confirm Supplies List Complete" at bounding box center [447, 322] width 482 height 22
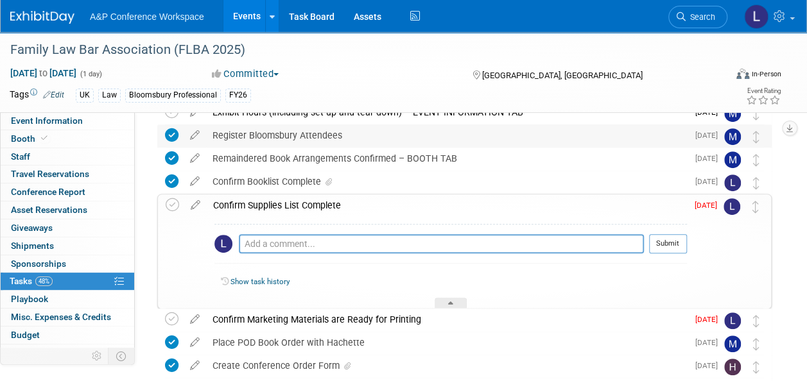
scroll to position [193, 0]
